Goal: Navigation & Orientation: Find specific page/section

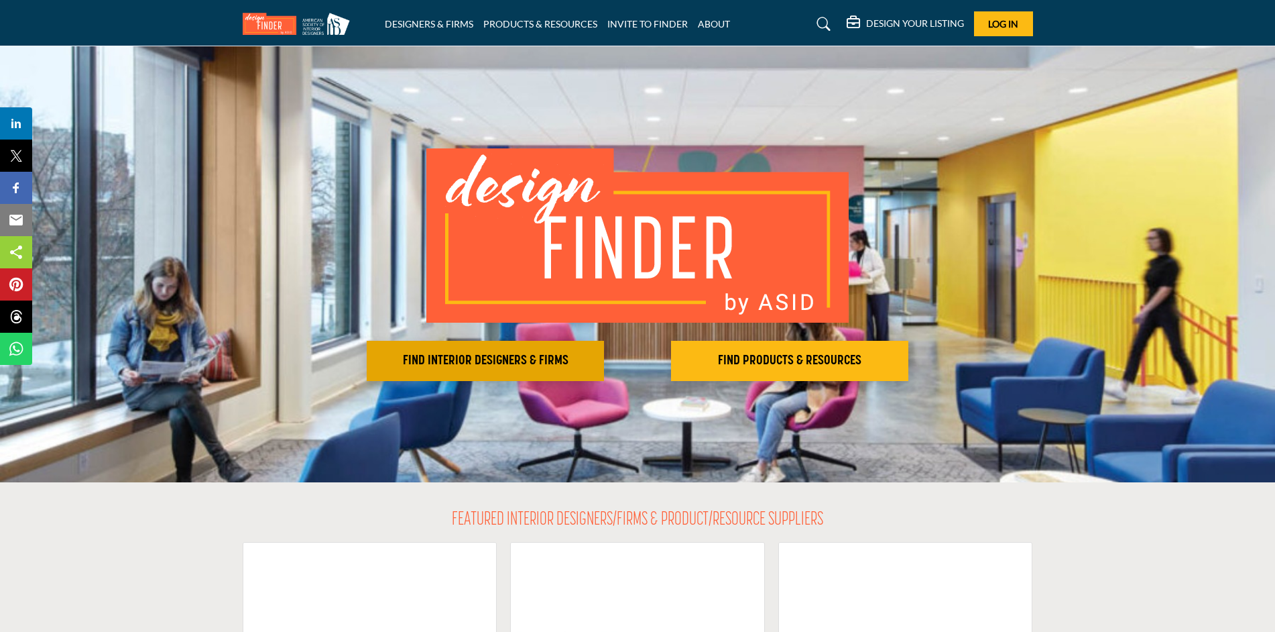
click at [514, 355] on h2 "FIND INTERIOR DESIGNERS & FIRMS" at bounding box center [485, 361] width 229 height 16
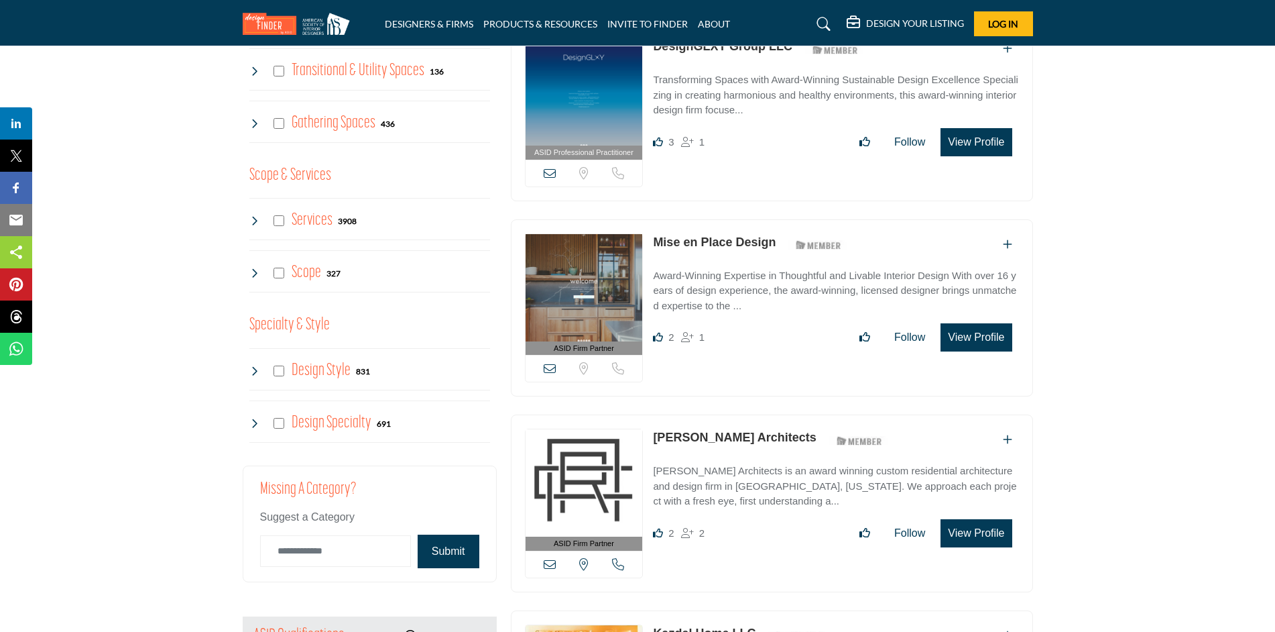
scroll to position [1274, 0]
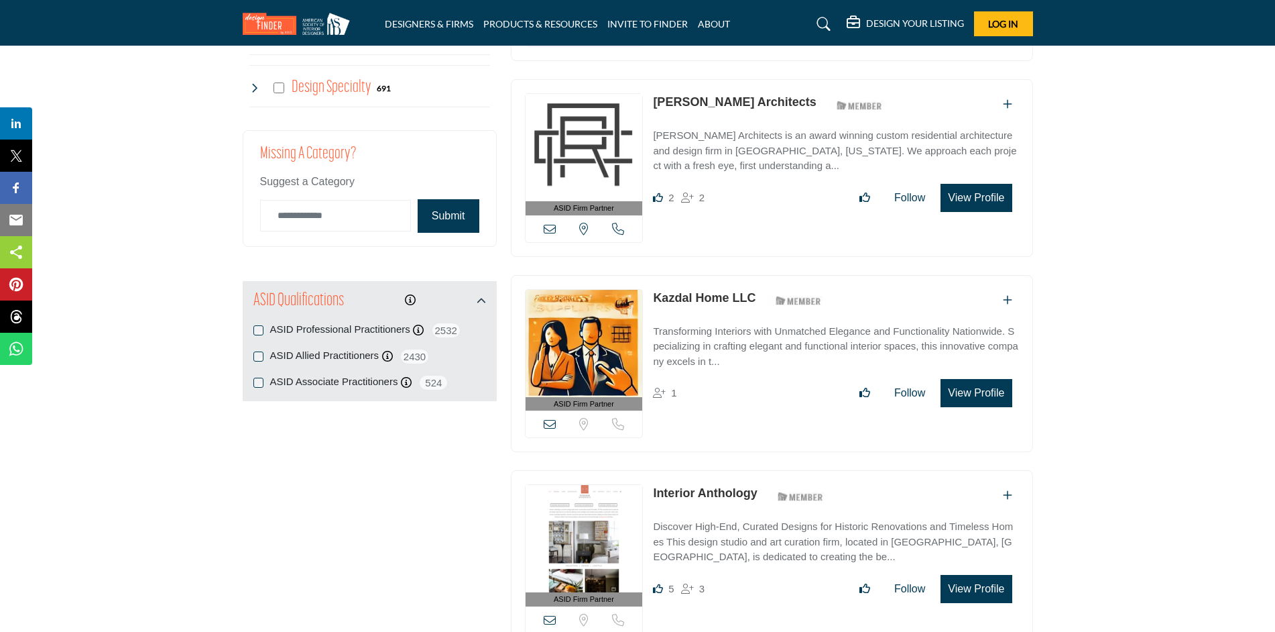
drag, startPoint x: 317, startPoint y: 449, endPoint x: 1156, endPoint y: 375, distance: 842.0
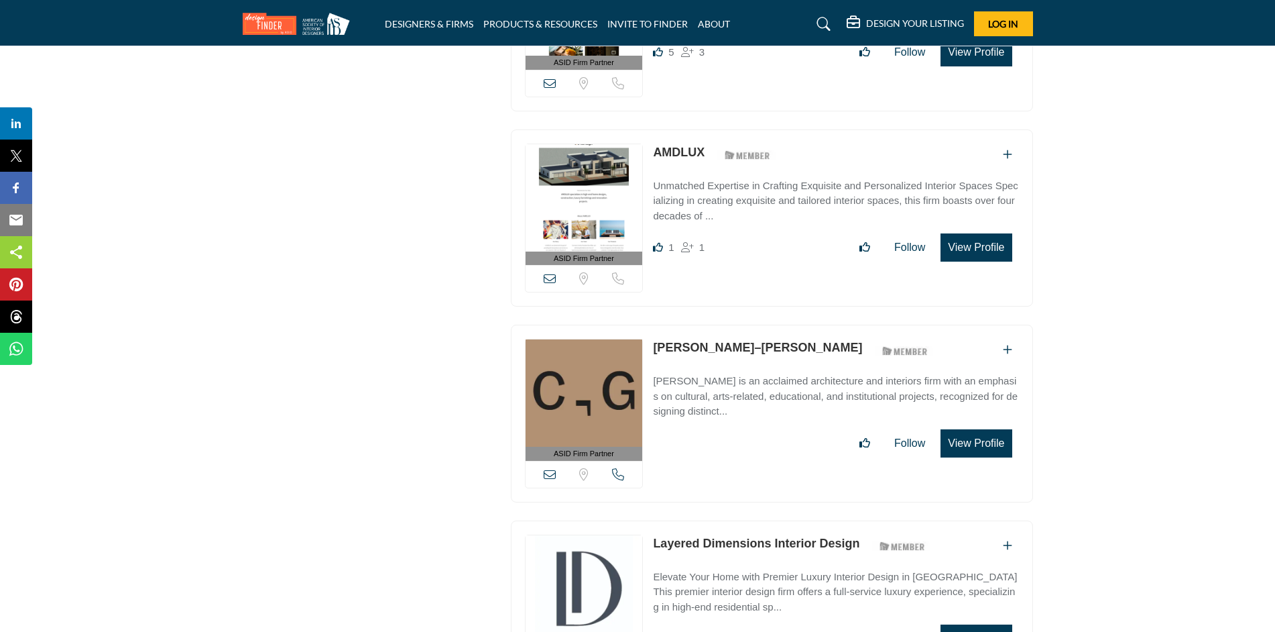
scroll to position [2280, 0]
